Goal: Information Seeking & Learning: Understand process/instructions

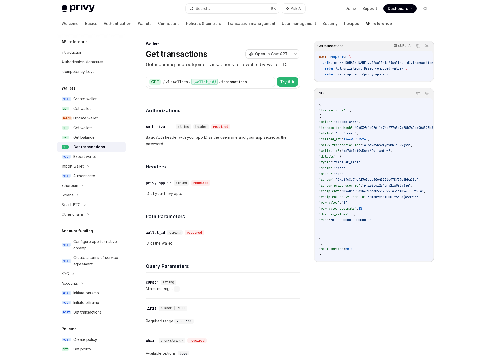
scroll to position [67, 0]
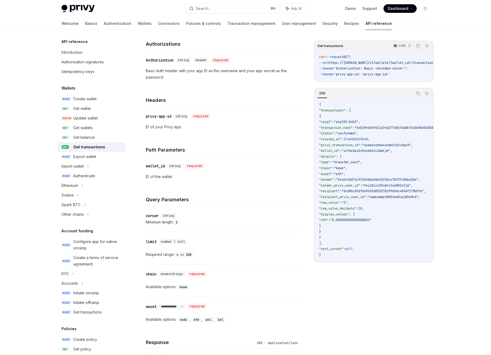
drag, startPoint x: 284, startPoint y: 131, endPoint x: 280, endPoint y: 138, distance: 8.3
click at [284, 131] on div "​ privy-app-id string required ID of your Privy app." at bounding box center [223, 122] width 154 height 30
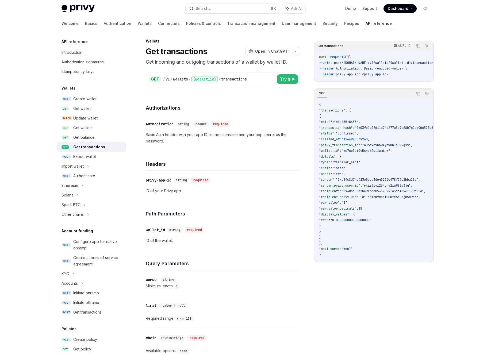
scroll to position [0, 0]
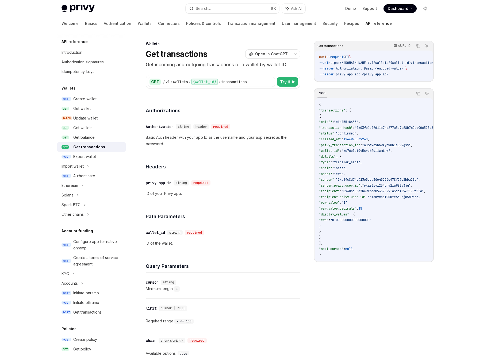
click at [284, 191] on p "ID of your Privy app." at bounding box center [223, 194] width 154 height 6
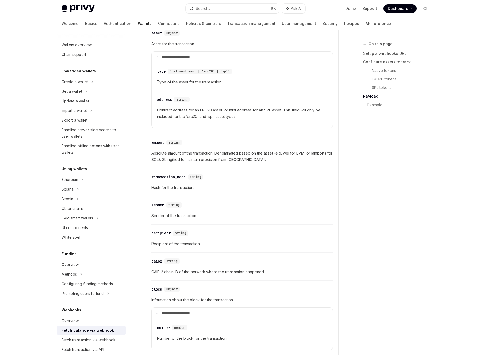
scroll to position [614, 0]
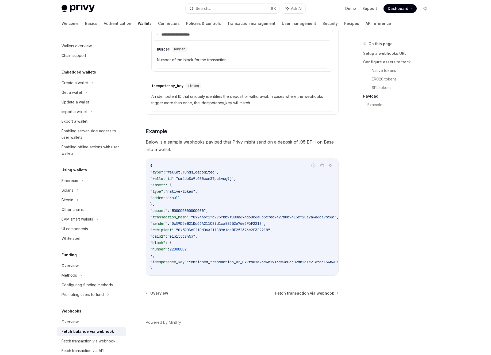
scroll to position [1, 0]
click at [323, 165] on icon "Copy the contents from the code block" at bounding box center [322, 166] width 3 height 3
click at [420, 145] on div "On this page Setup a webhooks URL Configure assets to track Native tokens ERC20…" at bounding box center [393, 198] width 81 height 315
click at [423, 163] on div "On this page Setup a webhooks URL Configure assets to track Native tokens ERC20…" at bounding box center [393, 198] width 81 height 315
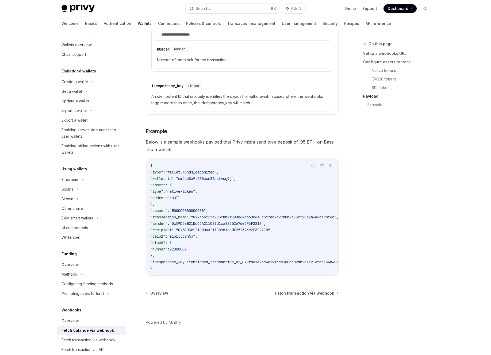
click at [421, 164] on div "On this page Setup a webhooks URL Configure assets to track Native tokens ERC20…" at bounding box center [393, 198] width 81 height 315
click at [421, 165] on div "On this page Setup a webhooks URL Configure assets to track Native tokens ERC20…" at bounding box center [393, 198] width 81 height 315
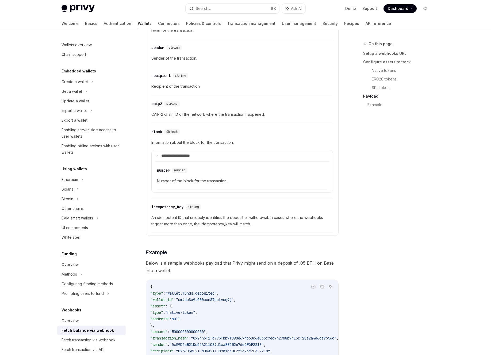
scroll to position [738, 0]
